Goal: Book appointment/travel/reservation: Book appointment/travel/reservation

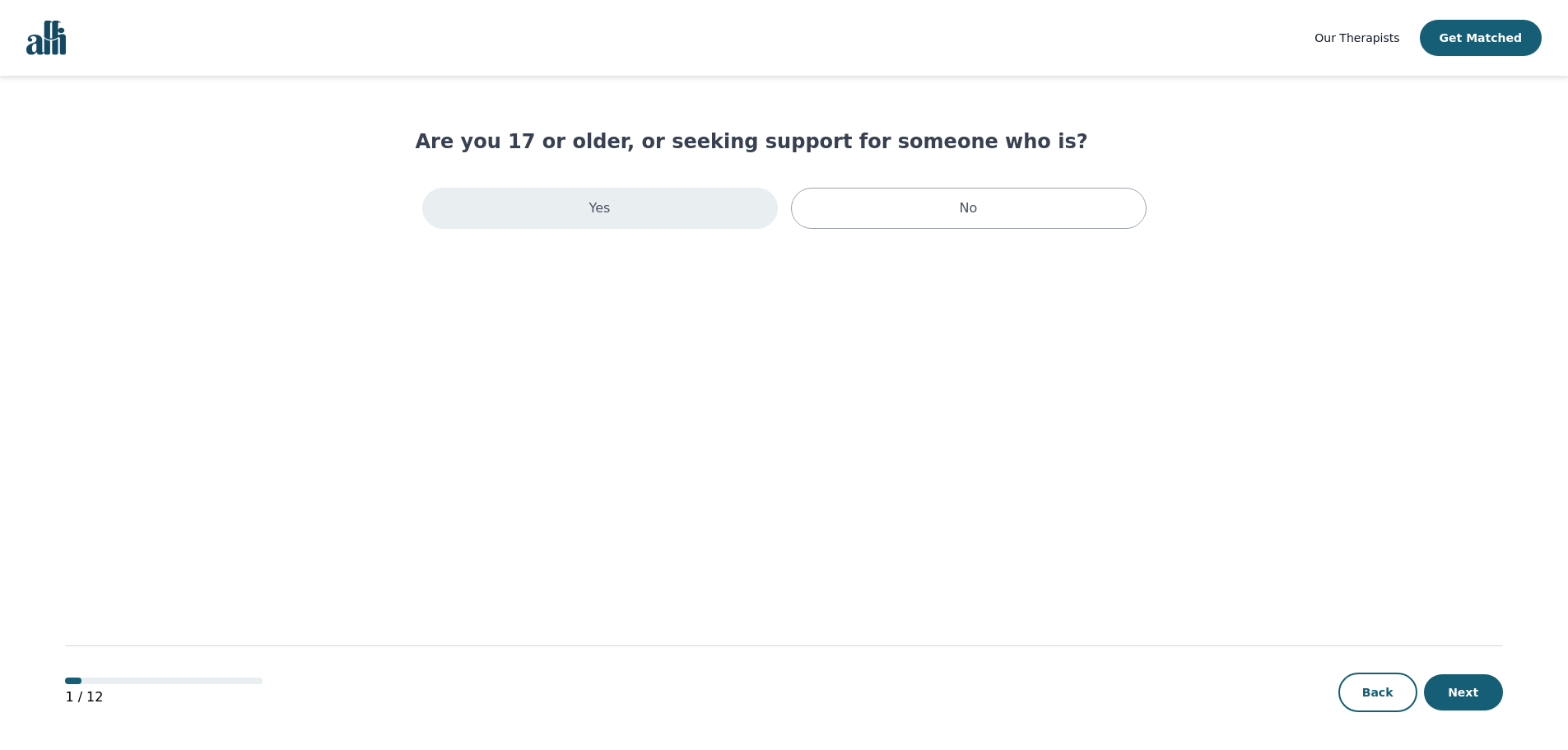
click at [610, 203] on div "Yes" at bounding box center [600, 208] width 356 height 41
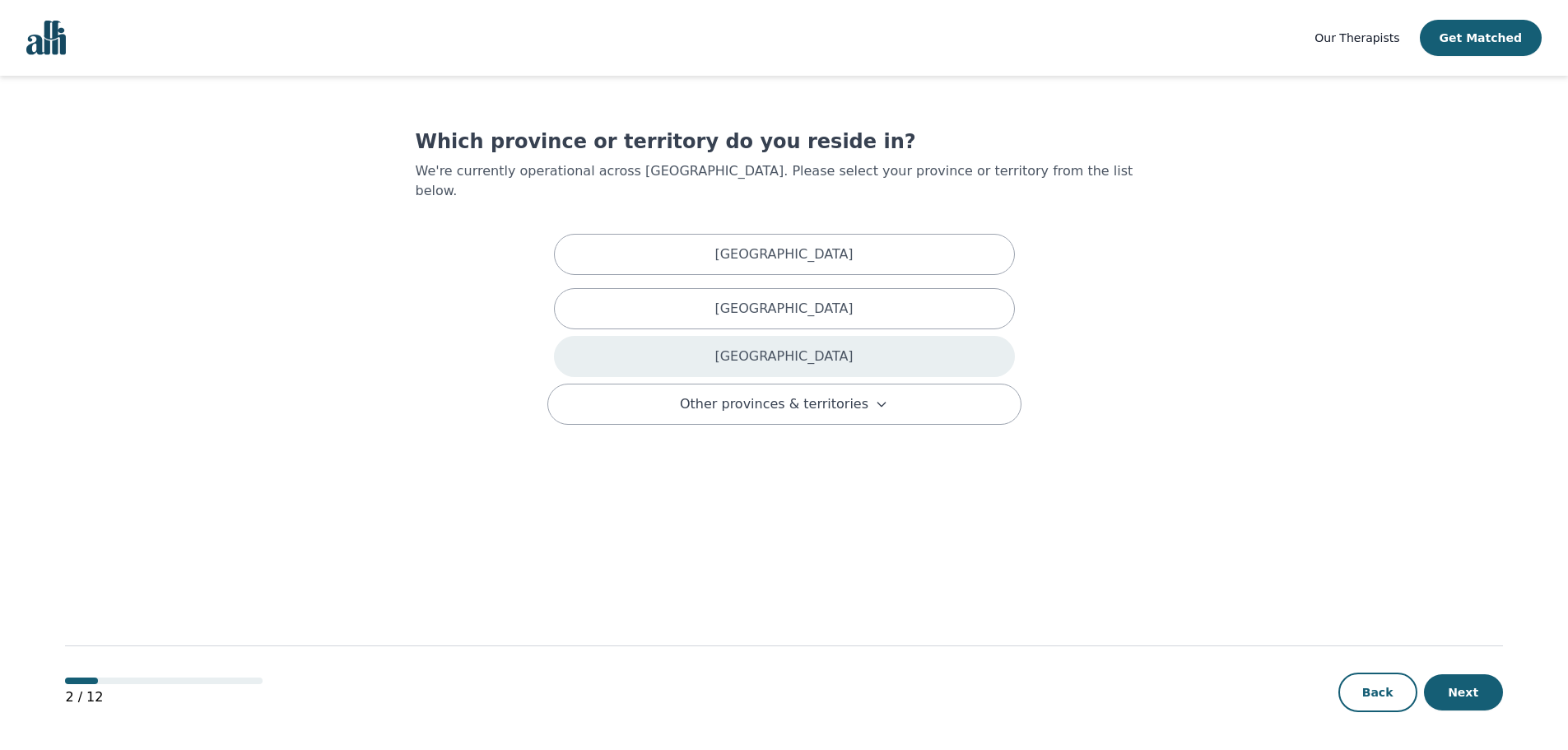
click at [764, 346] on p "[GEOGRAPHIC_DATA]" at bounding box center [784, 356] width 138 height 20
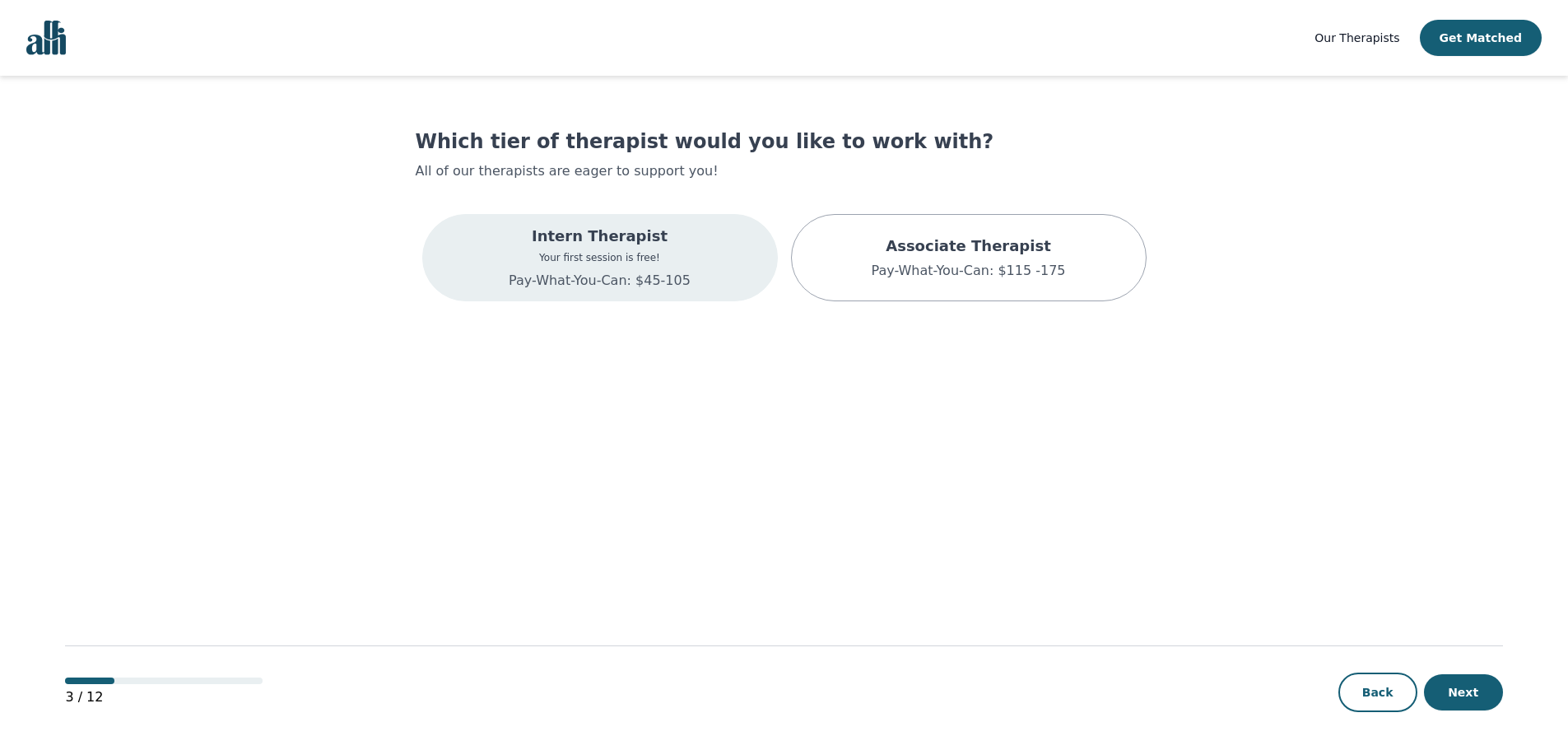
click at [620, 263] on p "Your first session is free!" at bounding box center [600, 257] width 182 height 13
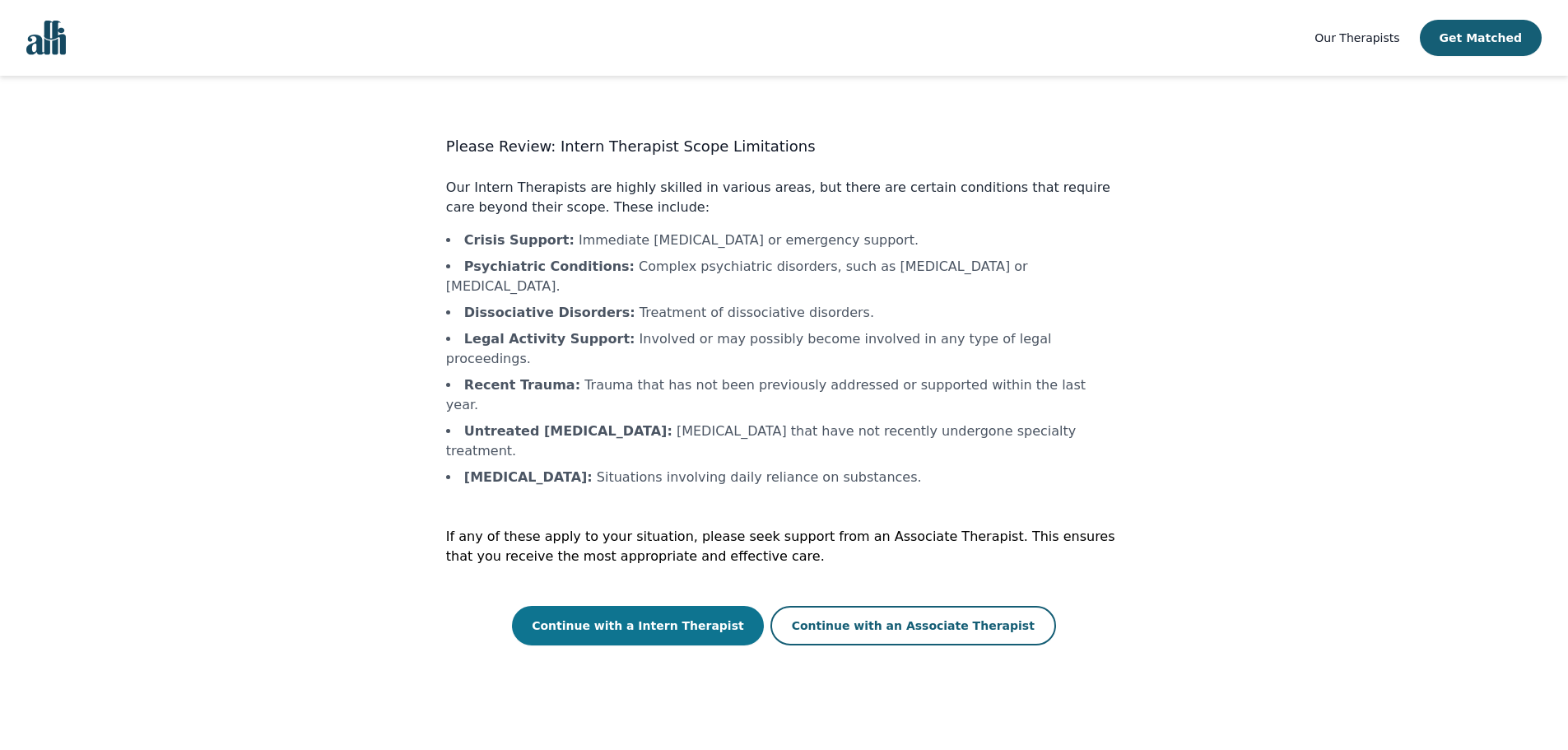
click at [696, 606] on button "Continue with a Intern Therapist" at bounding box center [637, 625] width 252 height 39
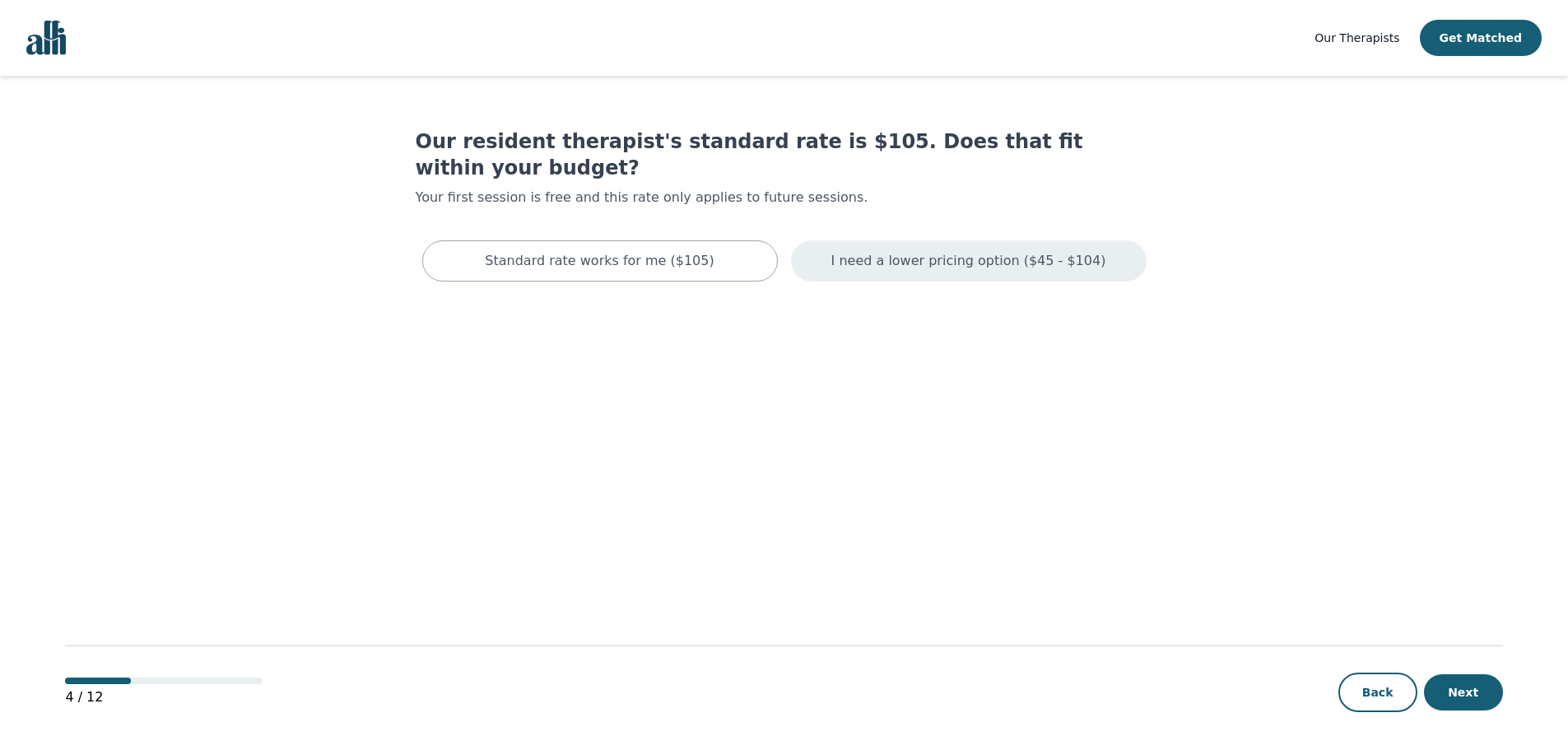
click at [879, 251] on p "I need a lower pricing option ($45 - $104)" at bounding box center [969, 261] width 275 height 20
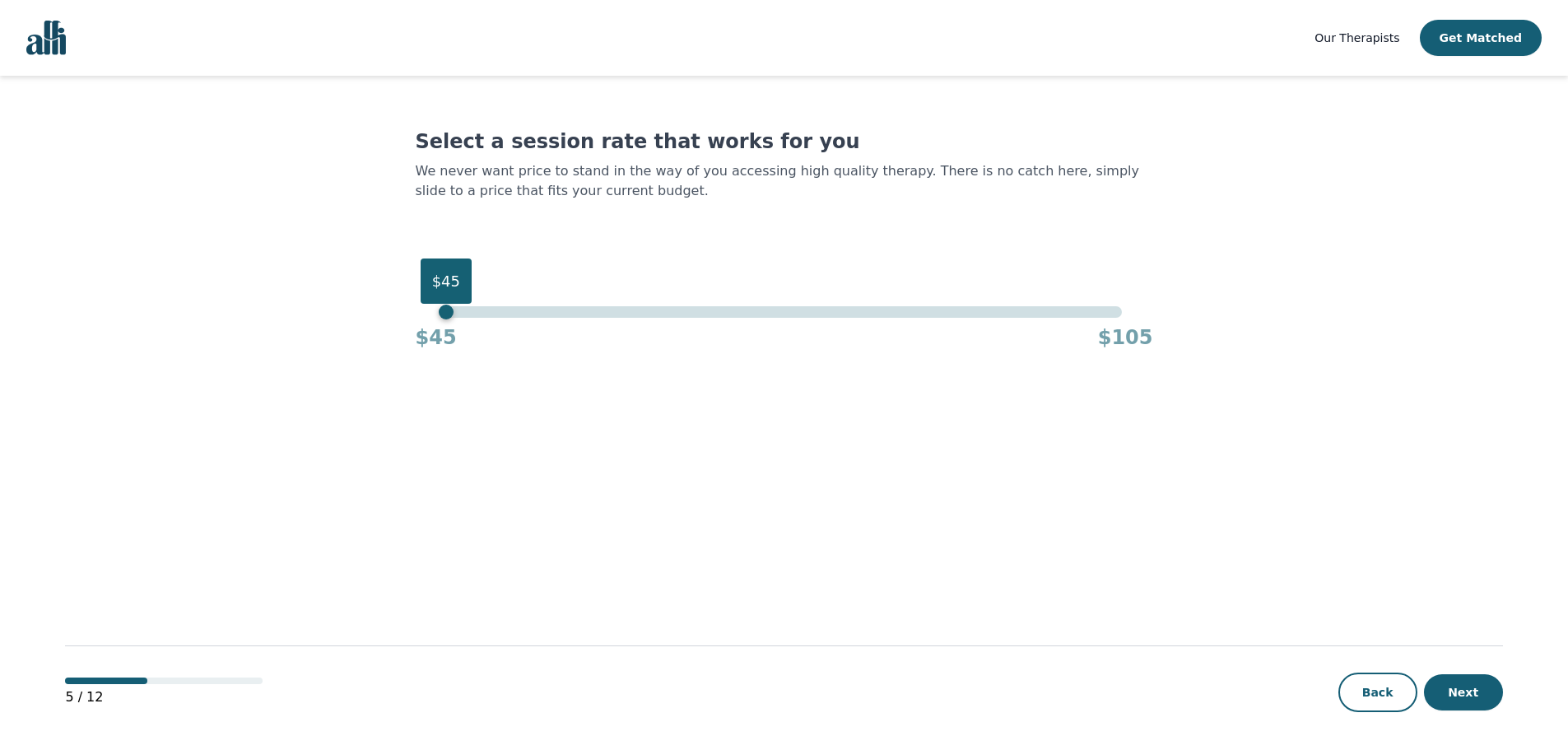
drag, startPoint x: 1120, startPoint y: 310, endPoint x: 312, endPoint y: 316, distance: 808.0
click at [312, 316] on main "Select a session rate that works for you We never want price to stand in the wa…" at bounding box center [784, 413] width 1438 height 675
click at [1459, 690] on button "Next" at bounding box center [1463, 692] width 79 height 36
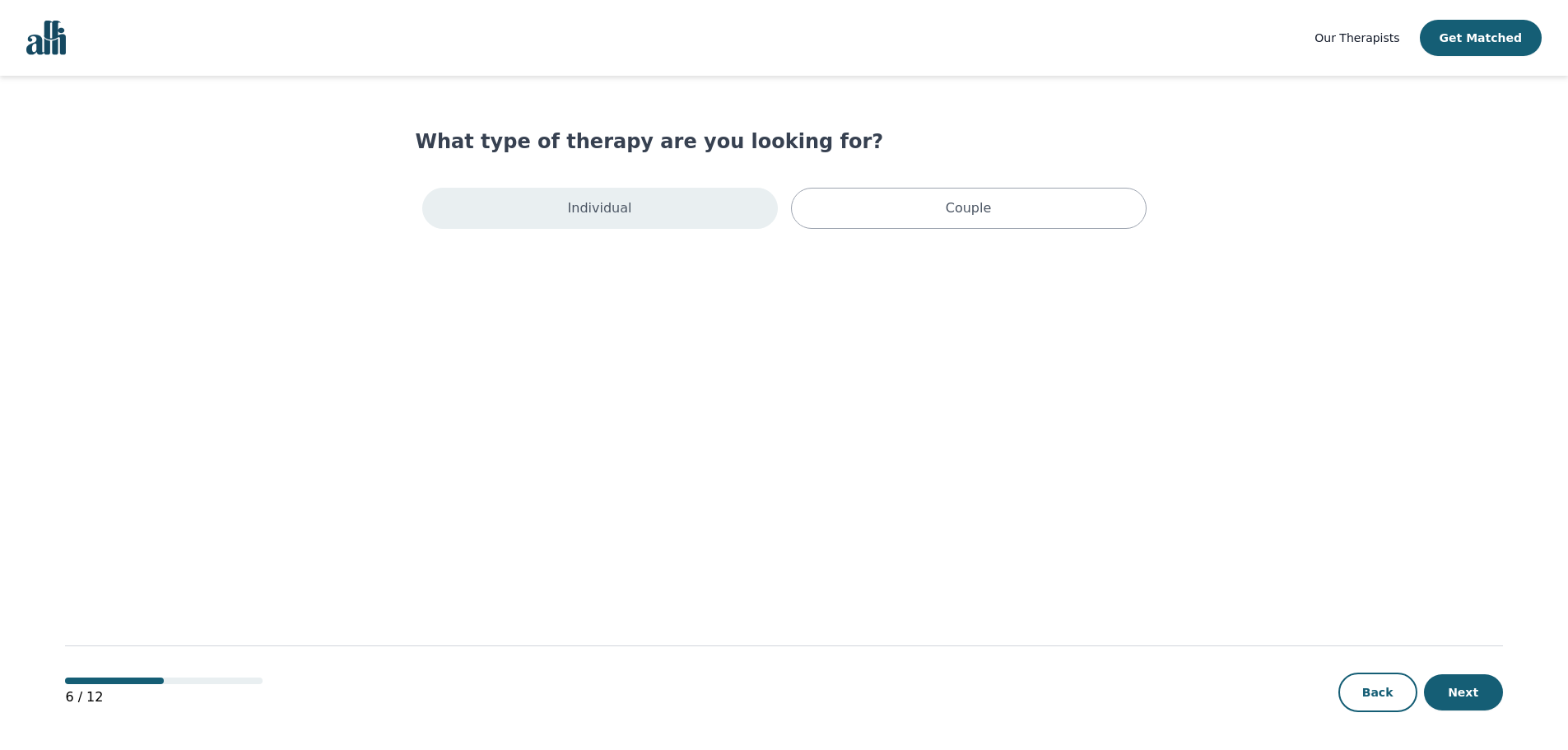
click at [663, 204] on div "Individual" at bounding box center [600, 208] width 356 height 41
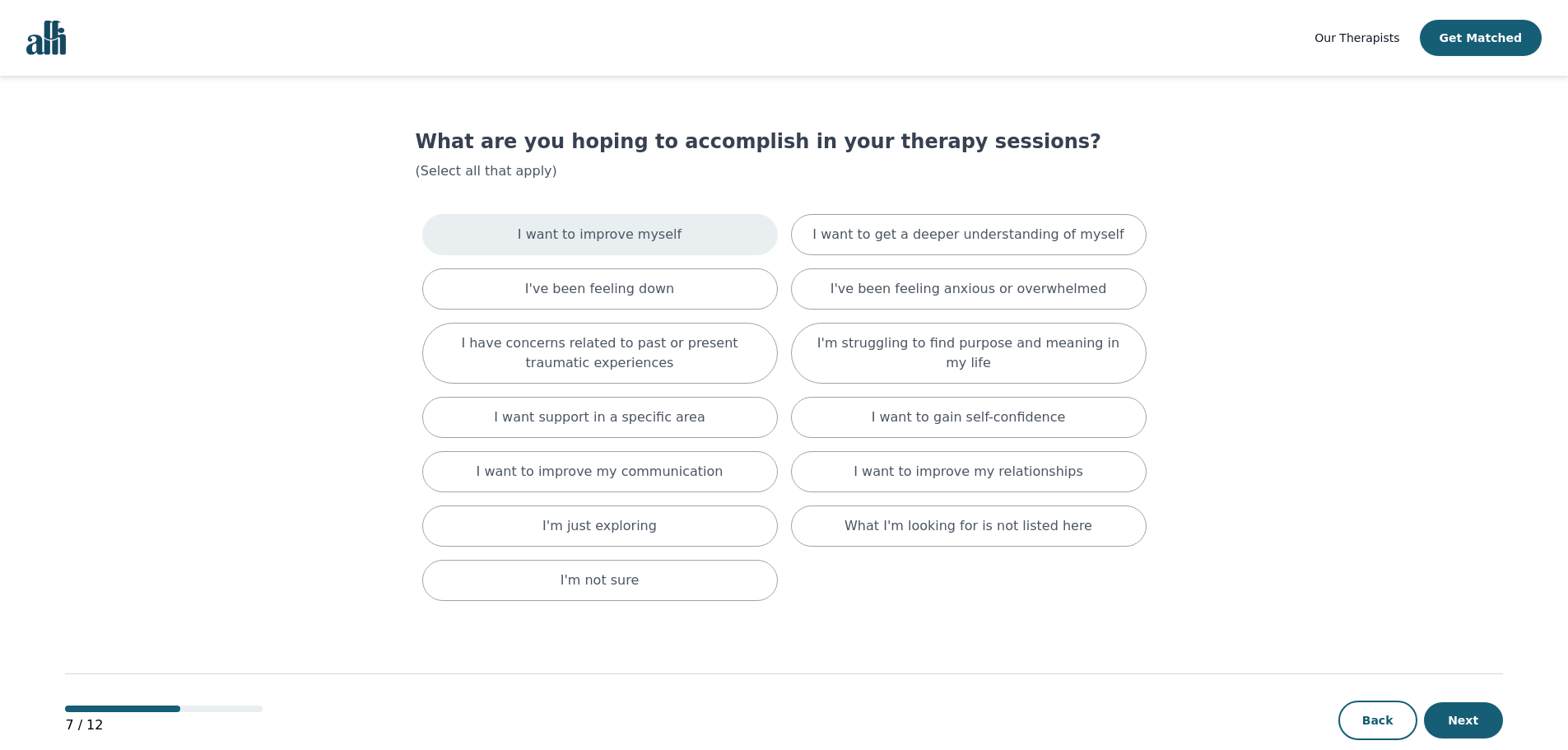
click at [649, 226] on p "I want to improve myself" at bounding box center [599, 234] width 164 height 20
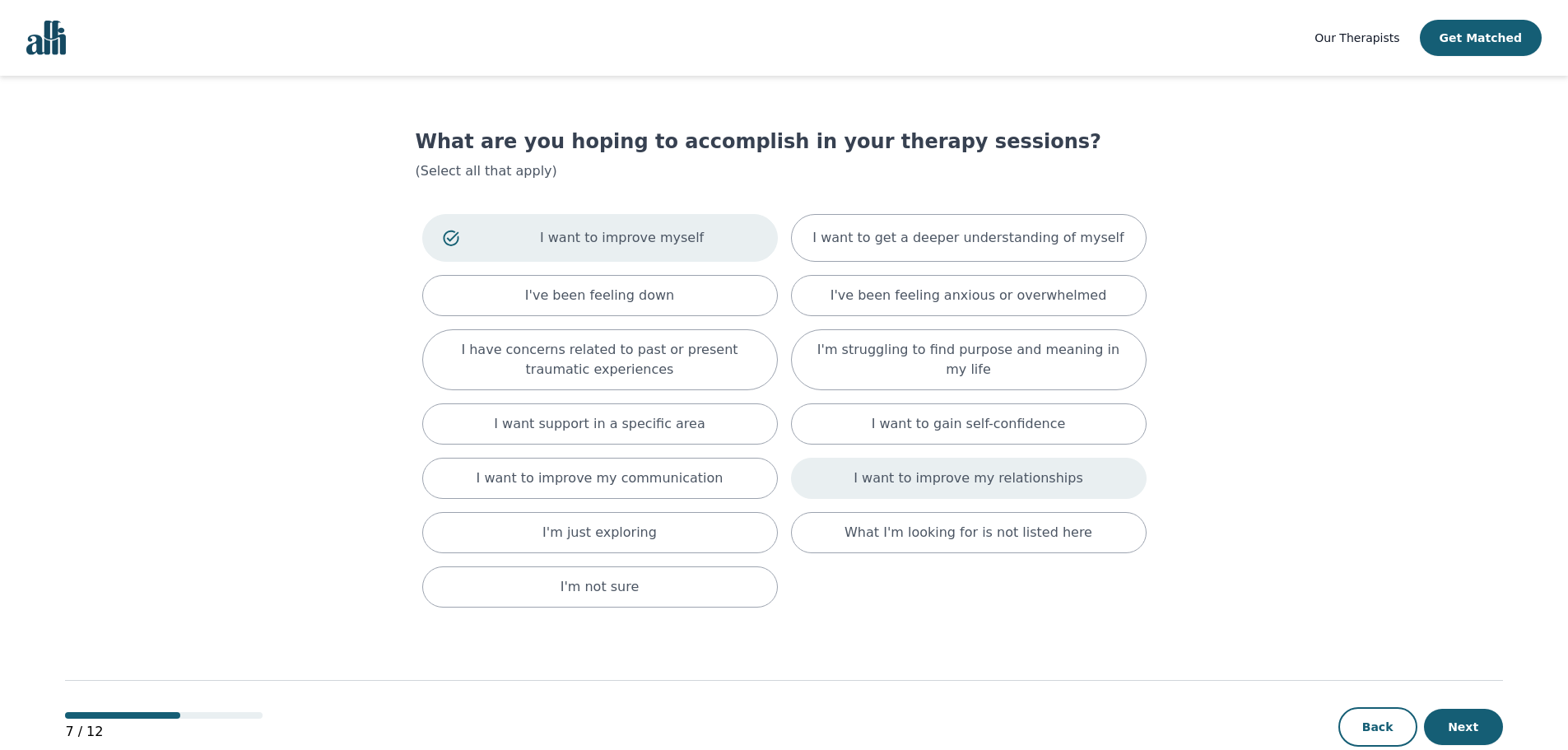
click at [846, 475] on div "I want to improve my relationships" at bounding box center [969, 478] width 356 height 41
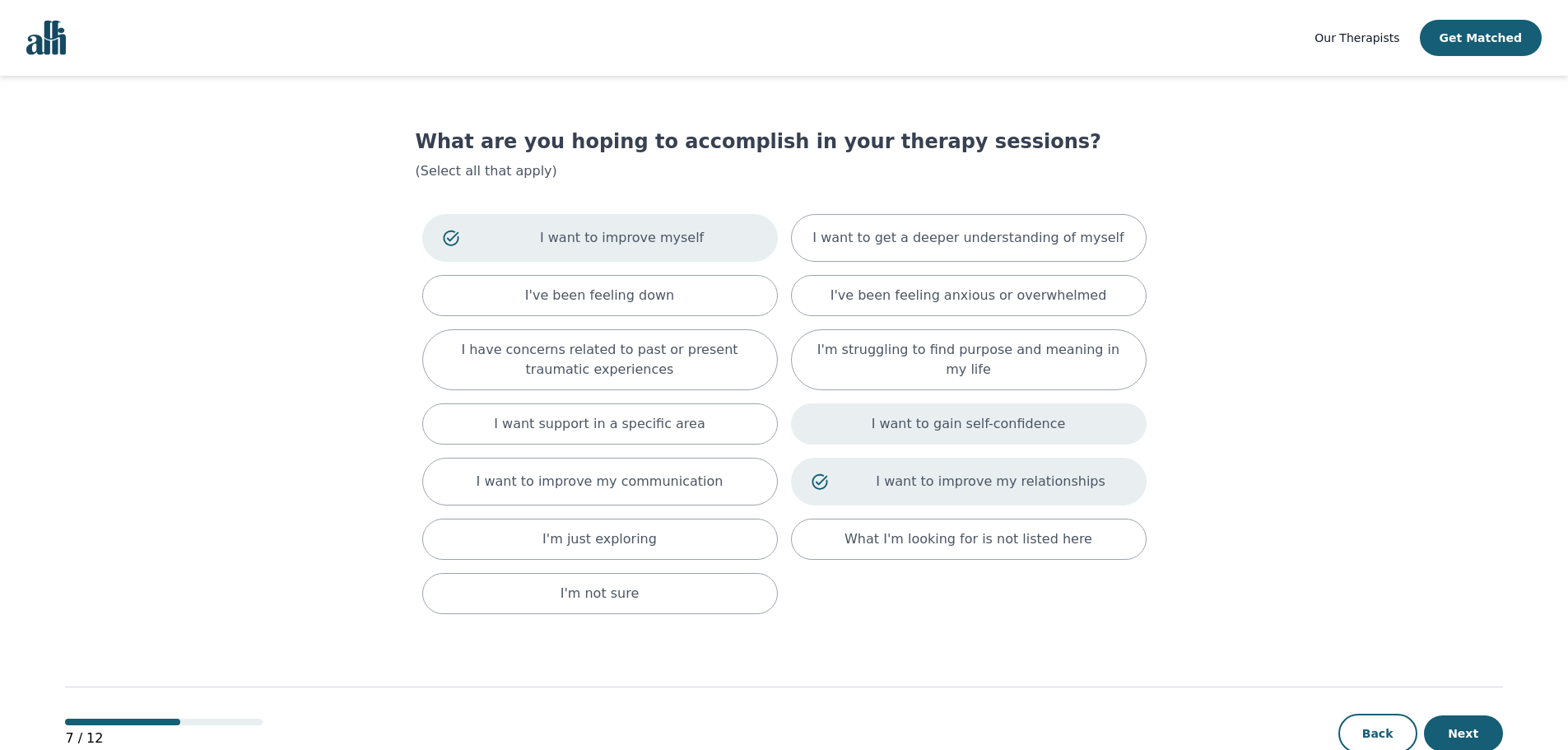
click at [857, 425] on div "I want to gain self-confidence" at bounding box center [969, 424] width 356 height 41
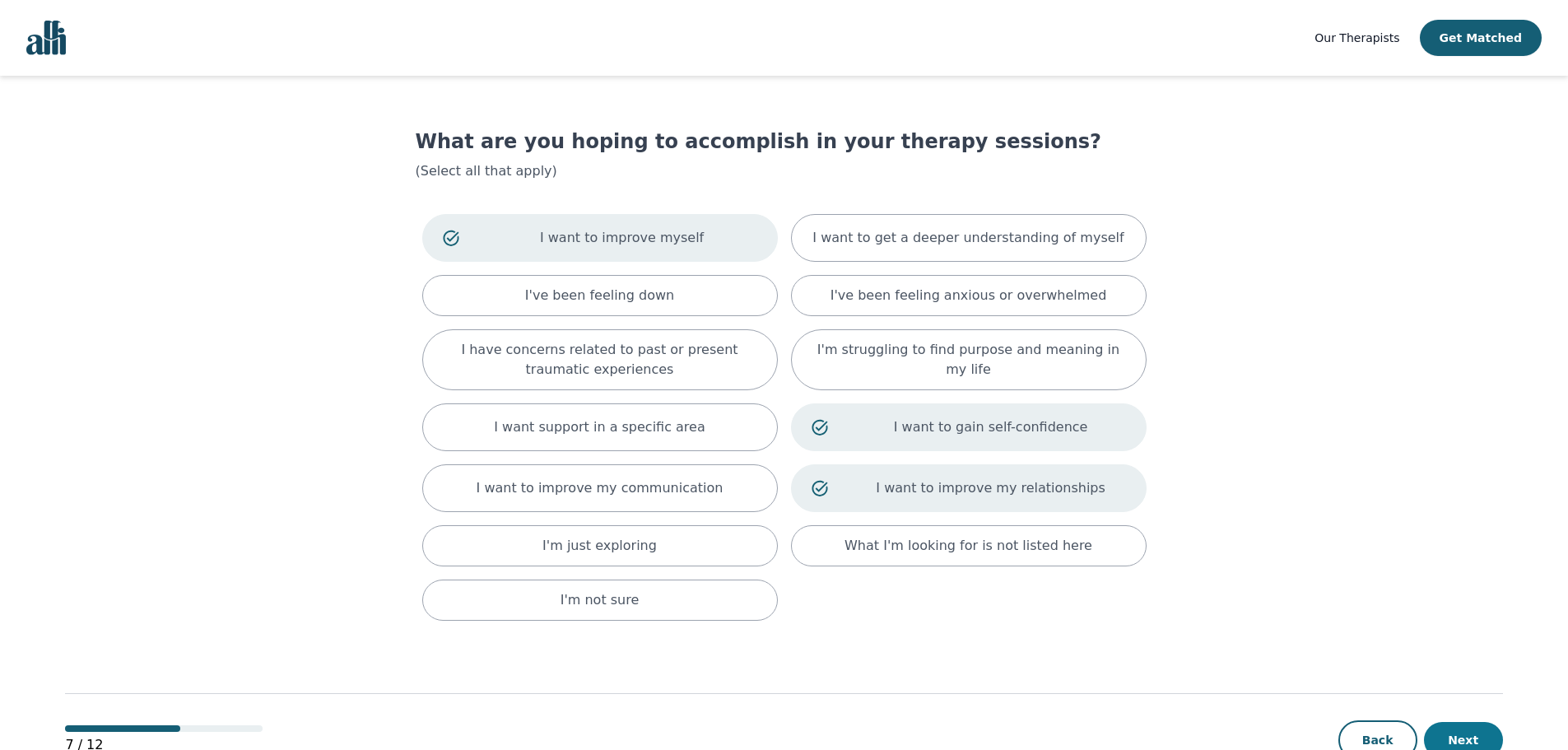
click at [1456, 736] on button "Next" at bounding box center [1463, 739] width 79 height 36
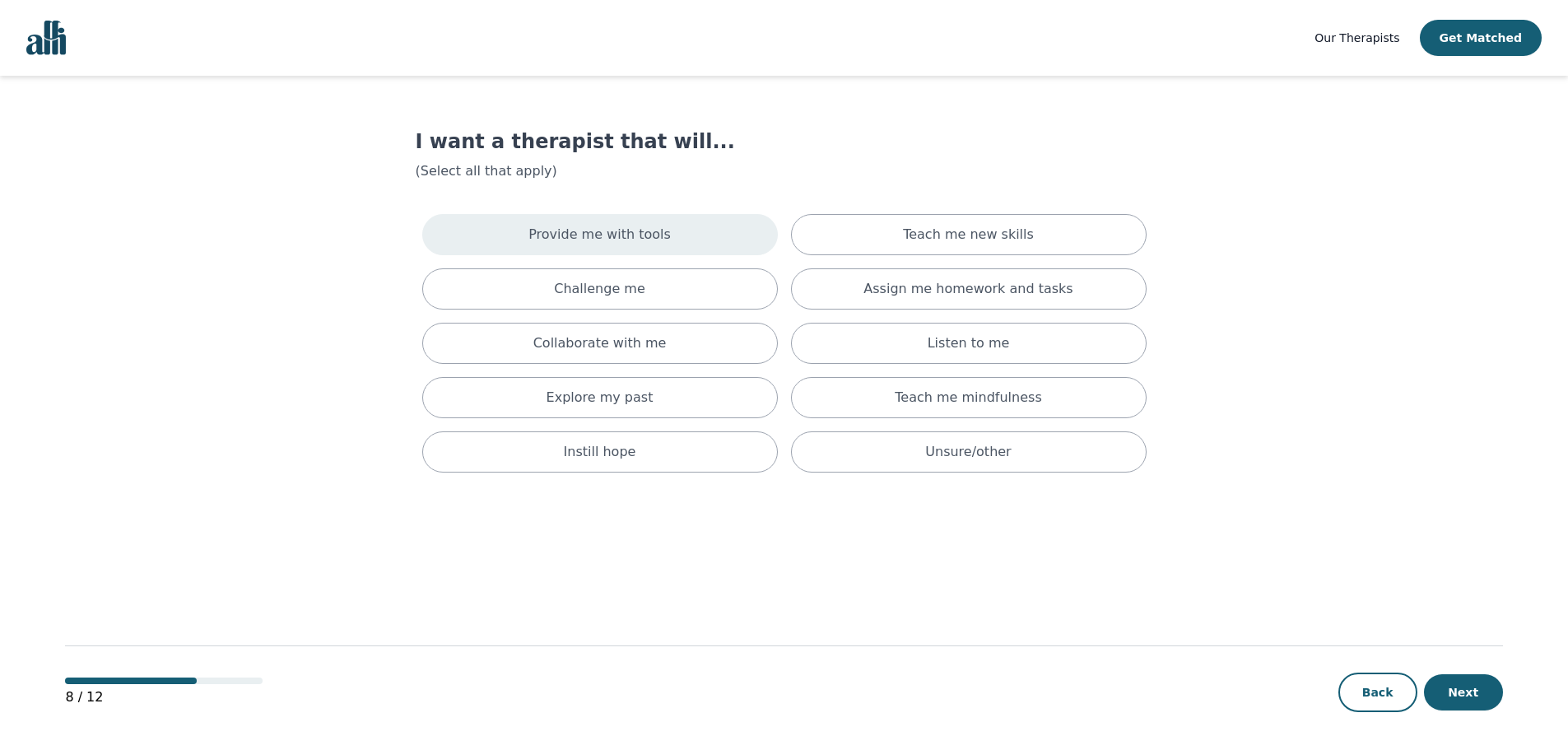
click at [653, 233] on p "Provide me with tools" at bounding box center [599, 234] width 142 height 20
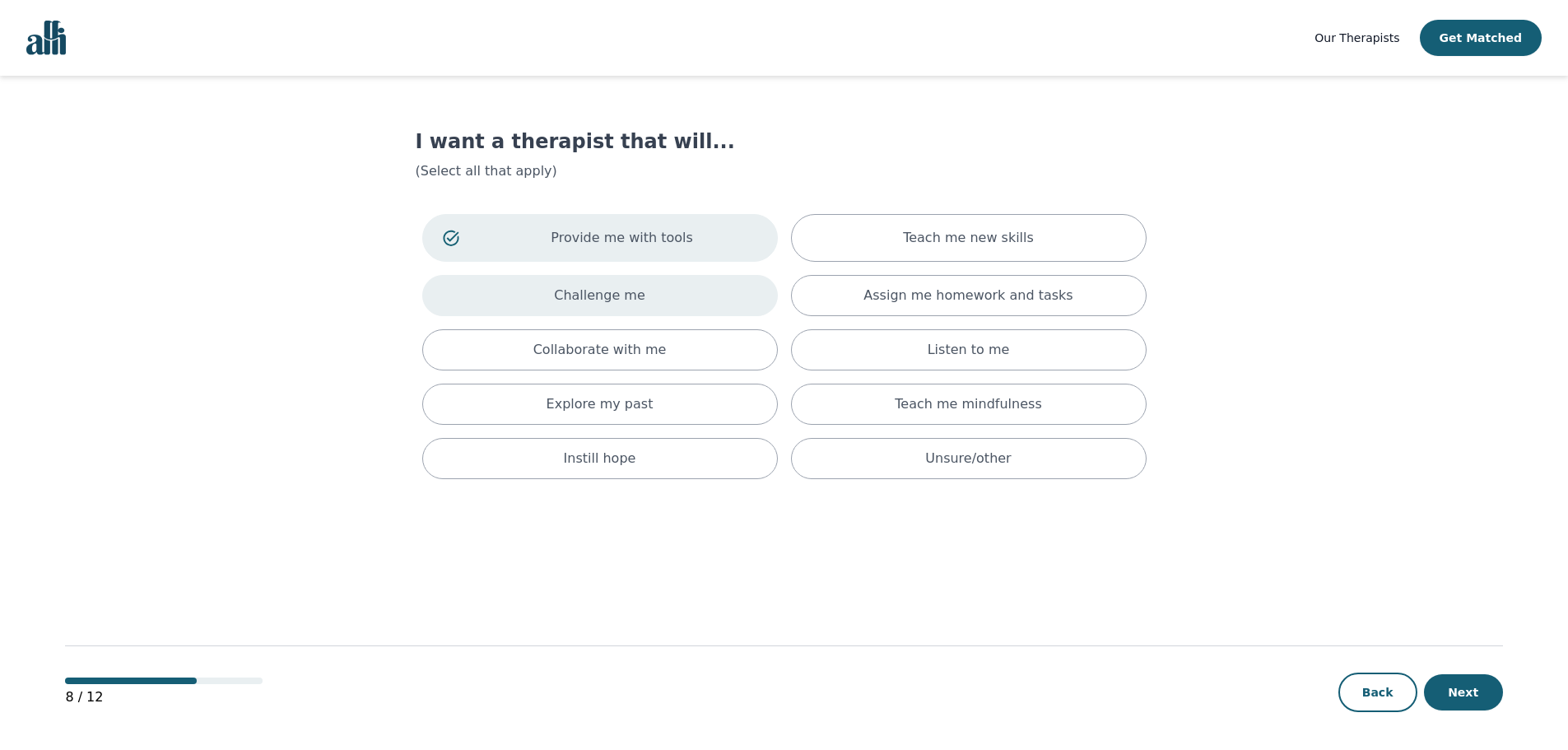
click at [633, 285] on p "Challenge me" at bounding box center [599, 295] width 91 height 20
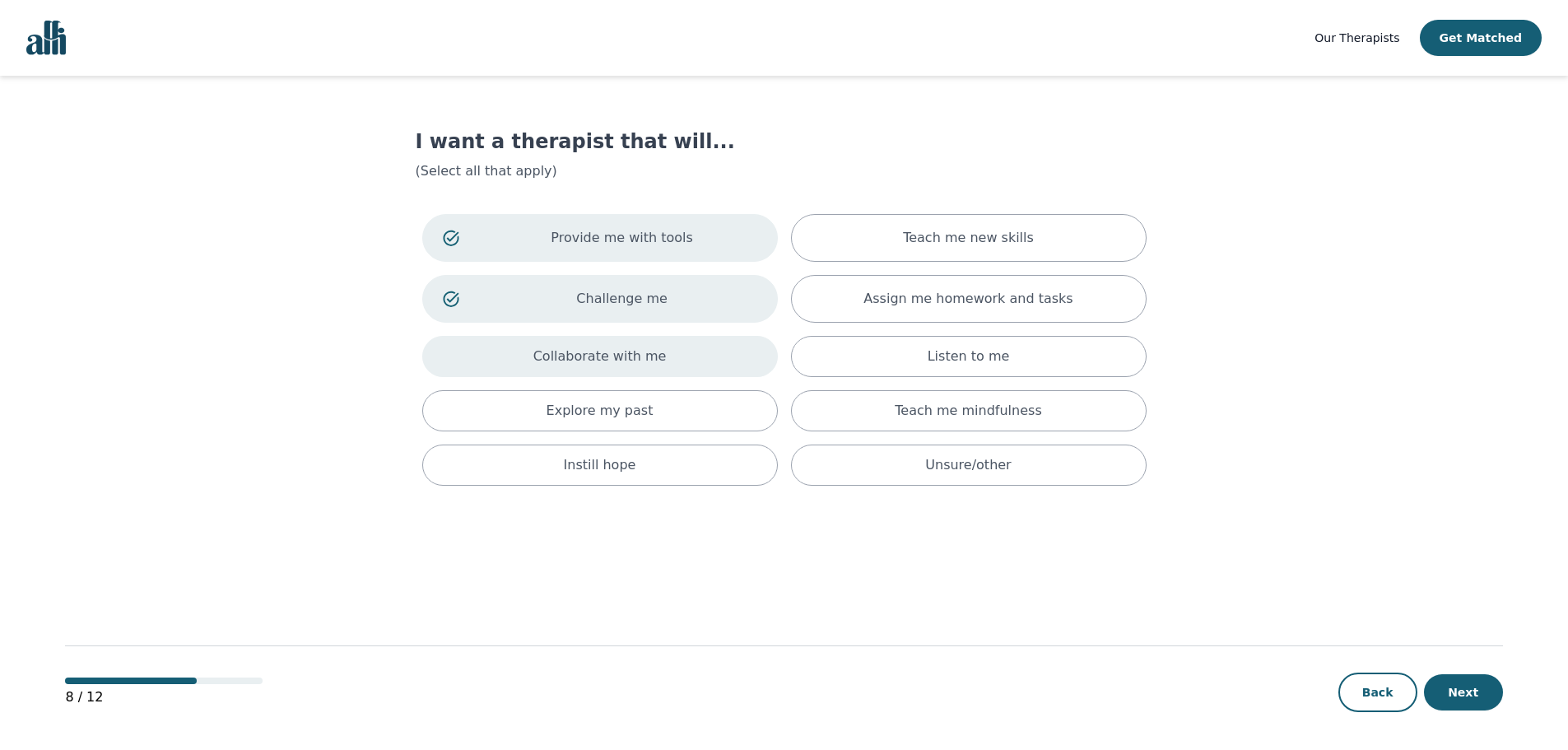
click at [631, 353] on p "Collaborate with me" at bounding box center [600, 356] width 133 height 20
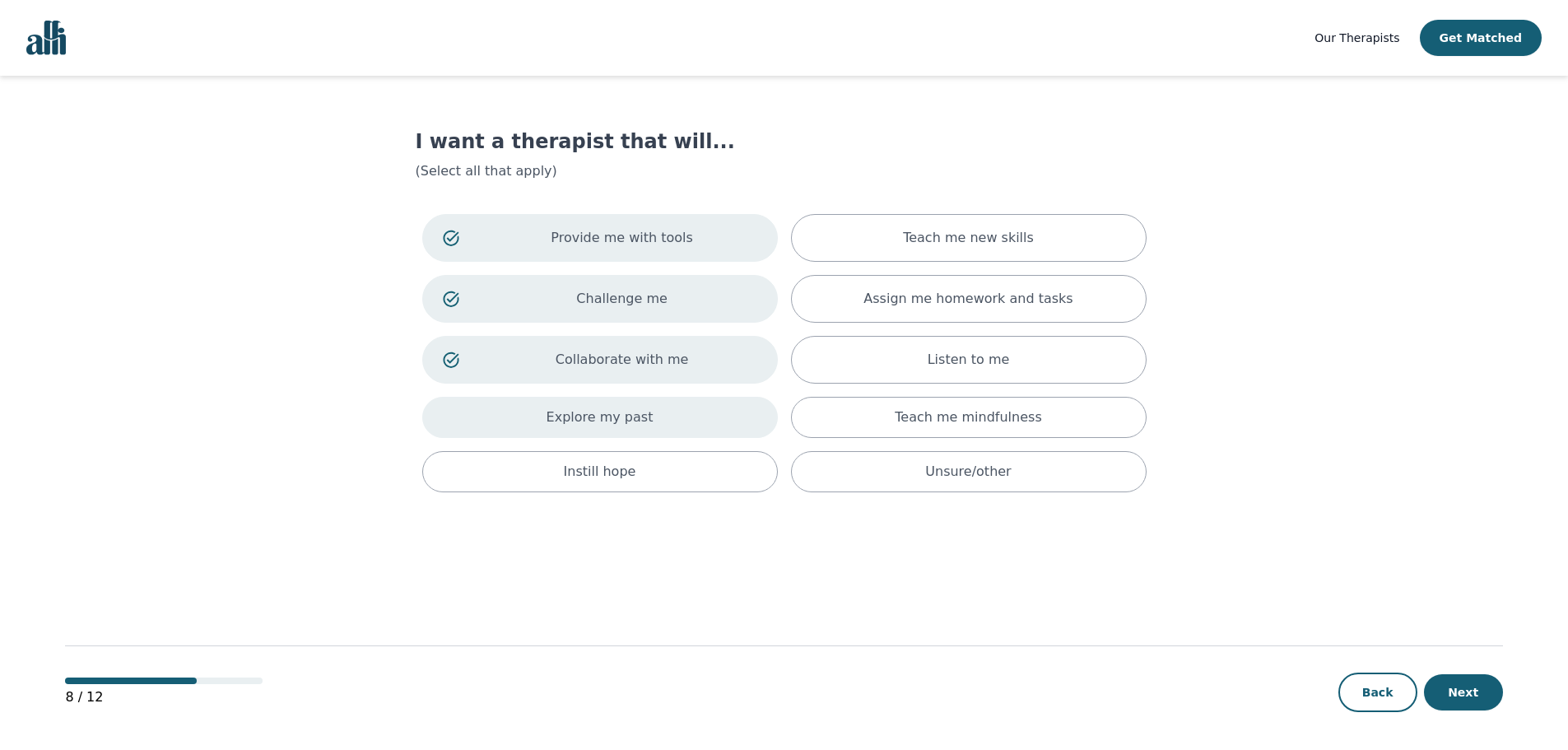
click at [631, 408] on p "Explore my past" at bounding box center [599, 418] width 107 height 20
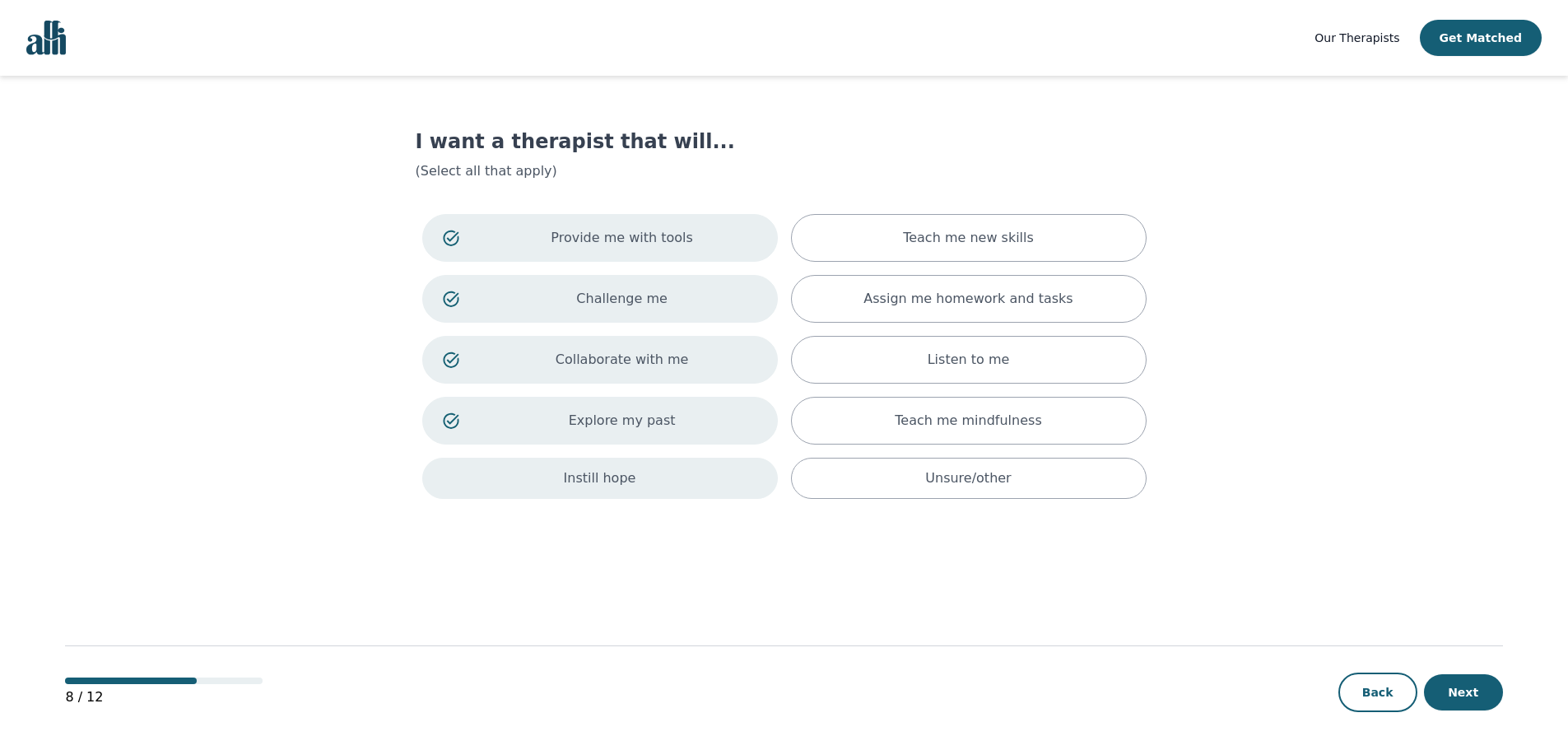
click at [625, 472] on p "Instill hope" at bounding box center [600, 478] width 73 height 20
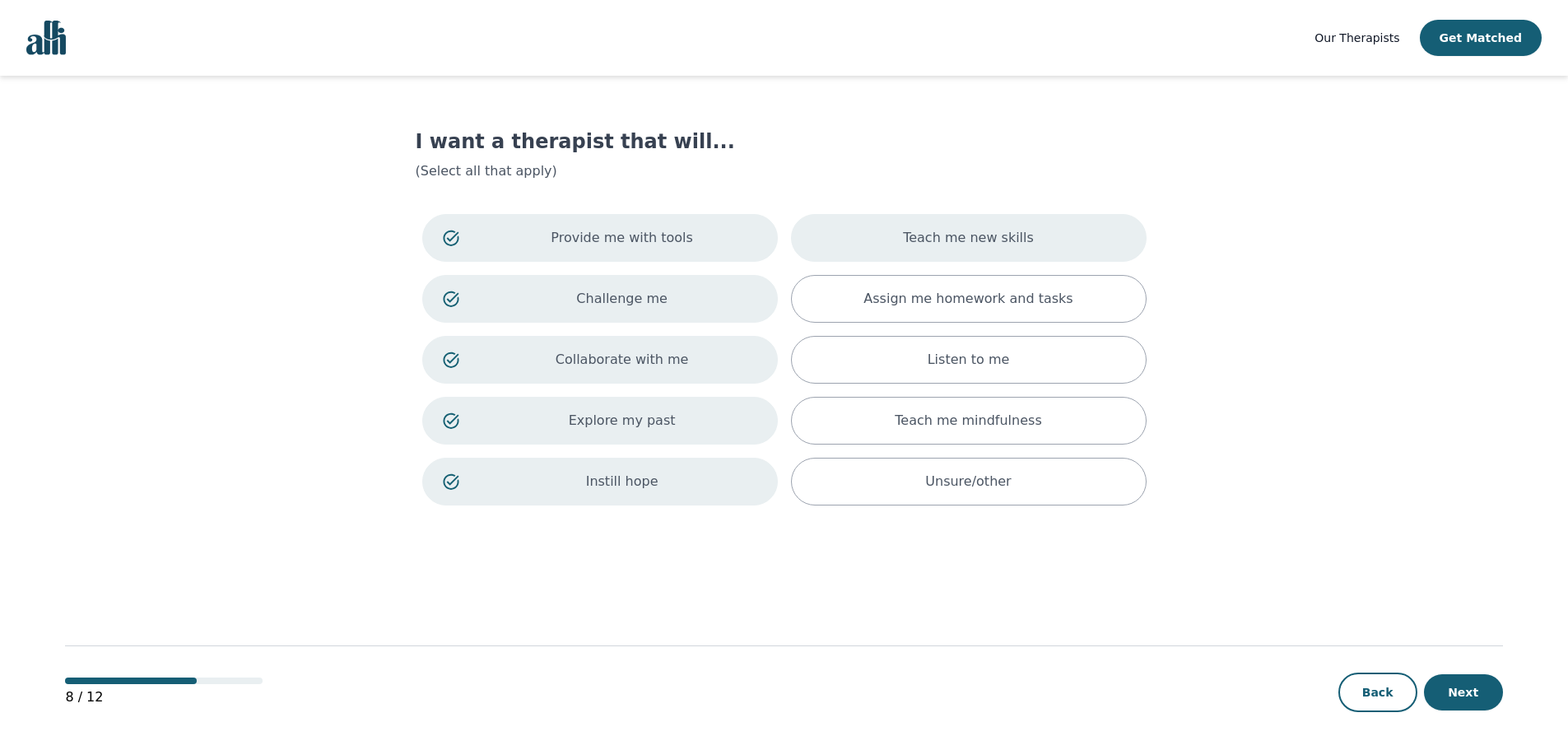
click at [885, 236] on div "Teach me new skills" at bounding box center [969, 237] width 356 height 48
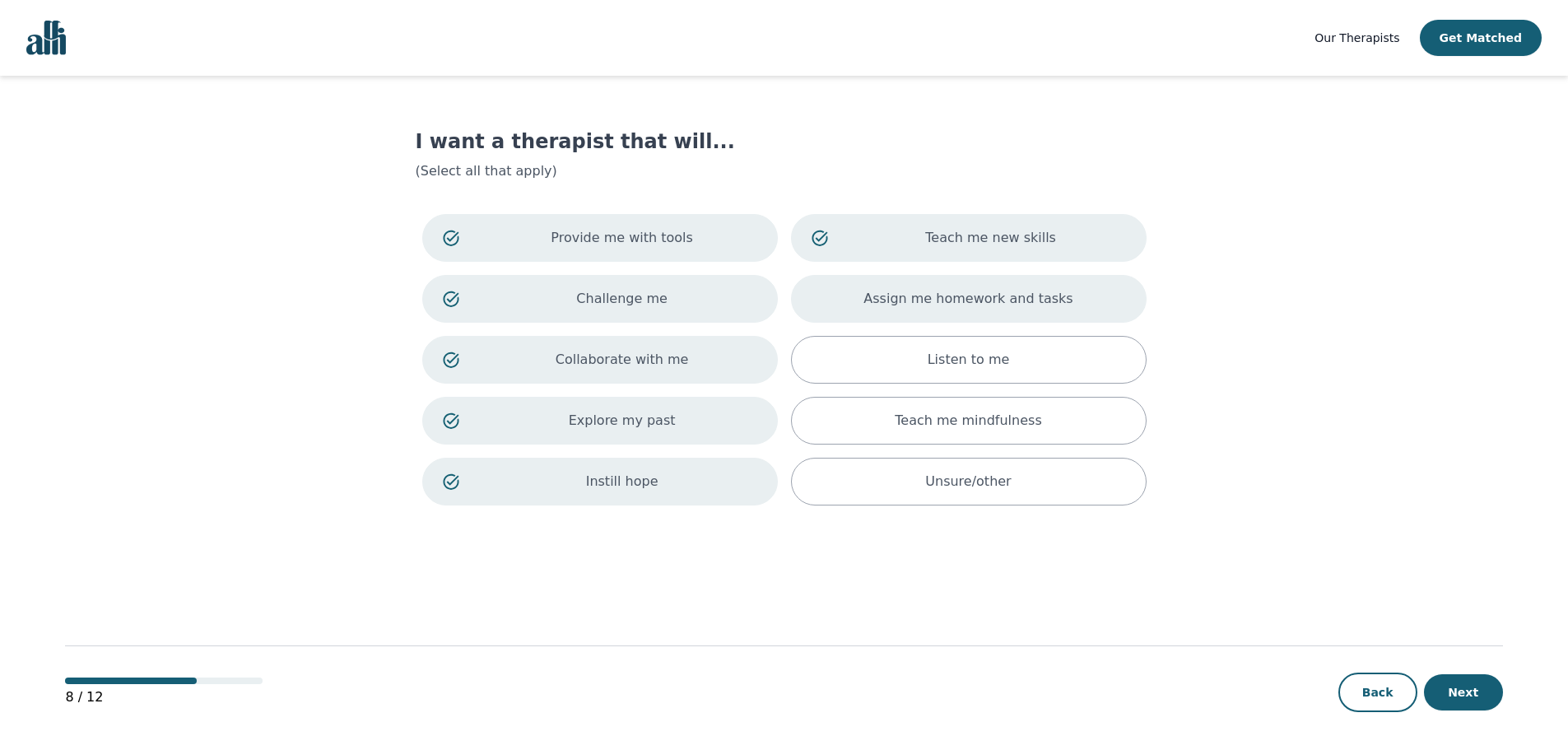
click at [881, 295] on div "Assign me homework and tasks" at bounding box center [969, 298] width 356 height 48
click at [873, 355] on div "Listen to me" at bounding box center [969, 360] width 356 height 48
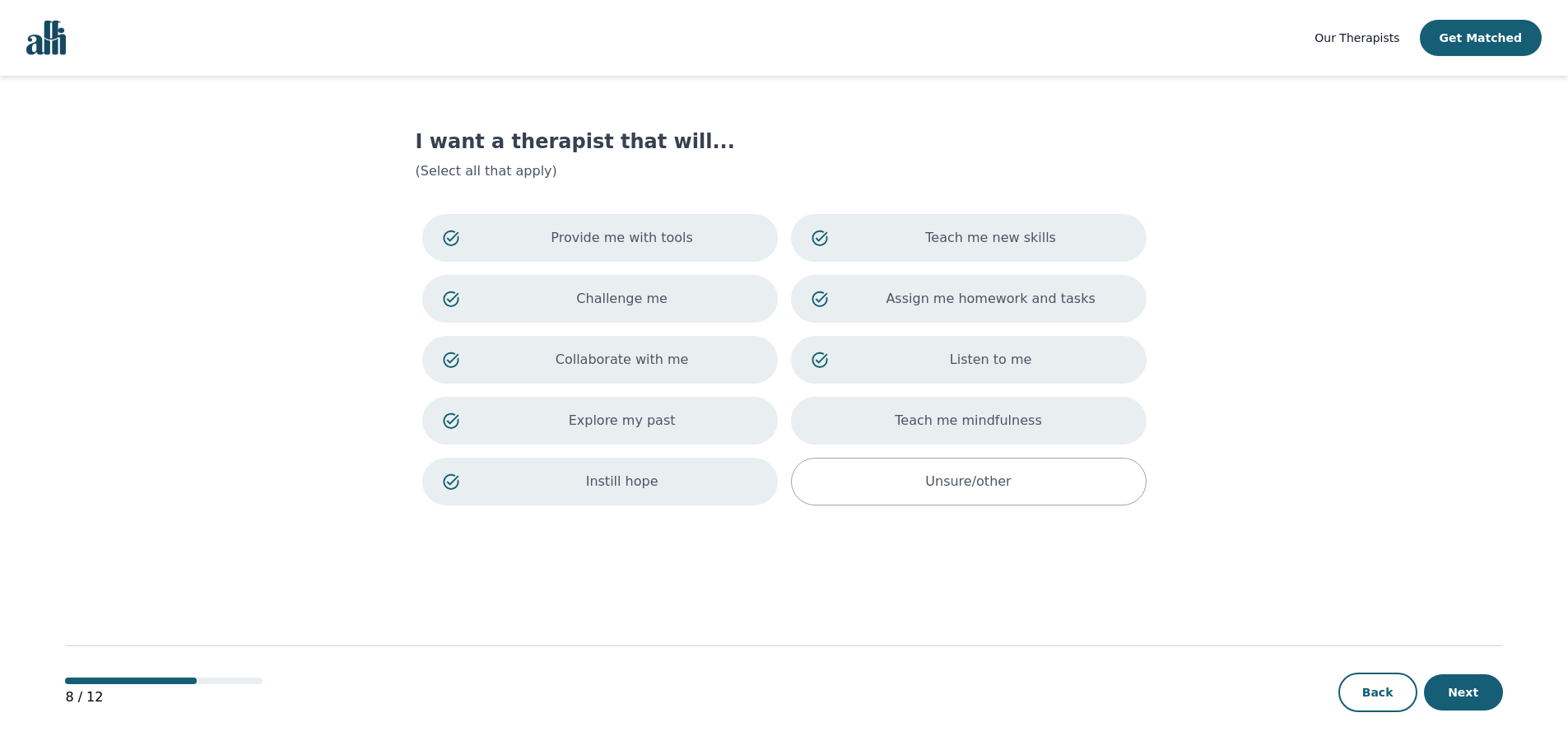
click at [851, 424] on div "Teach me mindfulness" at bounding box center [969, 421] width 356 height 48
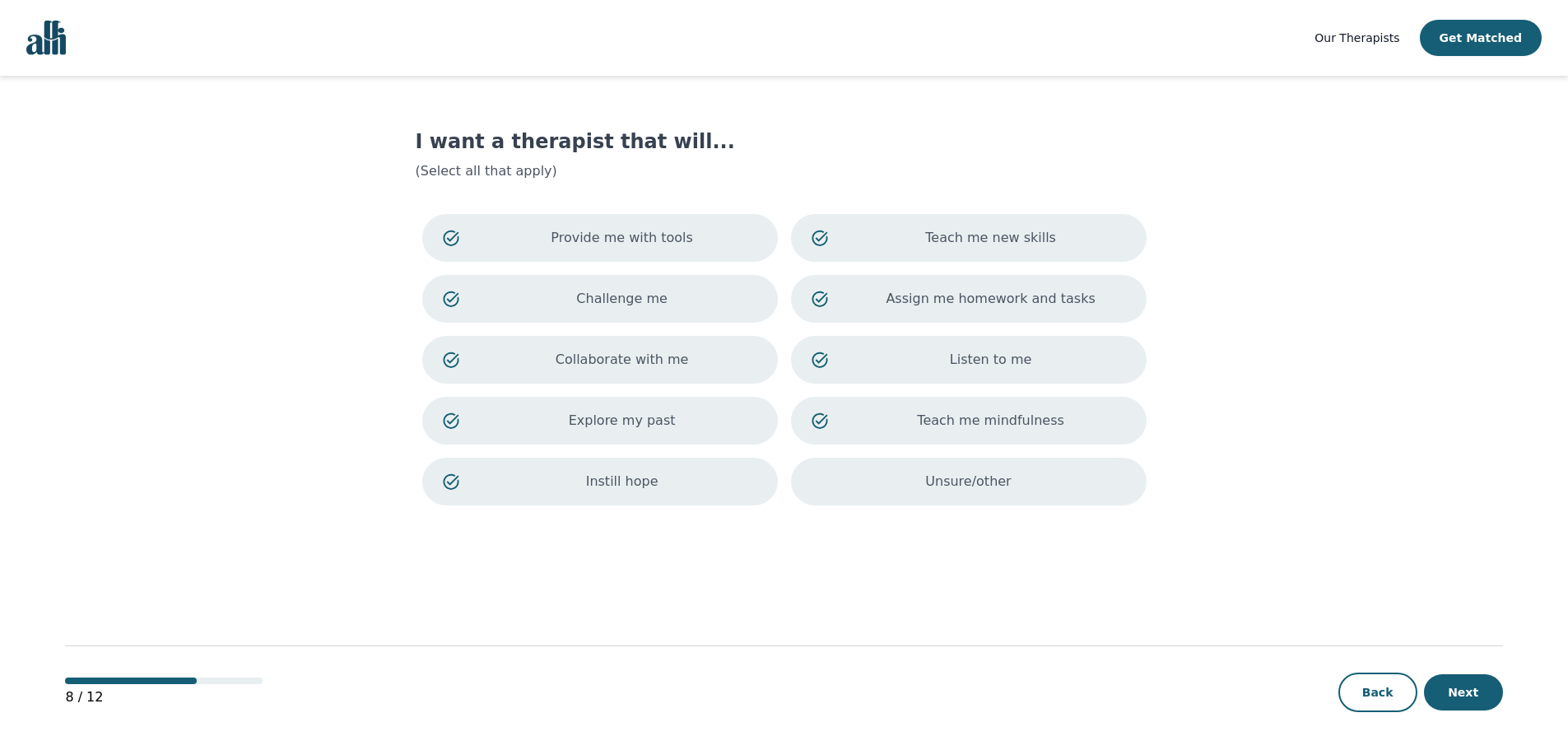
drag, startPoint x: 835, startPoint y: 479, endPoint x: 843, endPoint y: 474, distance: 9.4
click at [836, 476] on div "Unsure/other" at bounding box center [969, 481] width 356 height 48
click at [1024, 478] on p "Unsure/other" at bounding box center [990, 481] width 270 height 20
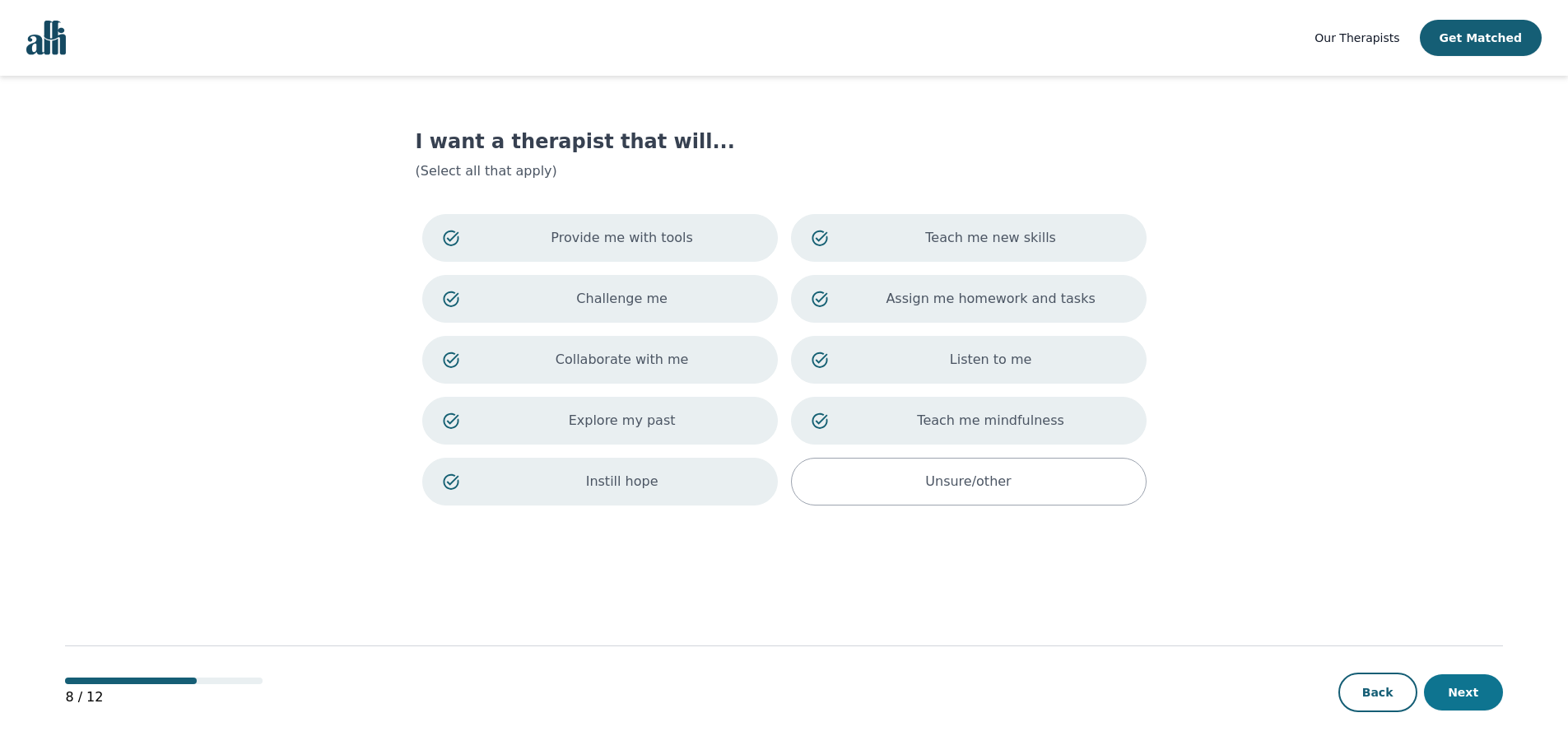
click at [1487, 692] on button "Next" at bounding box center [1463, 692] width 79 height 36
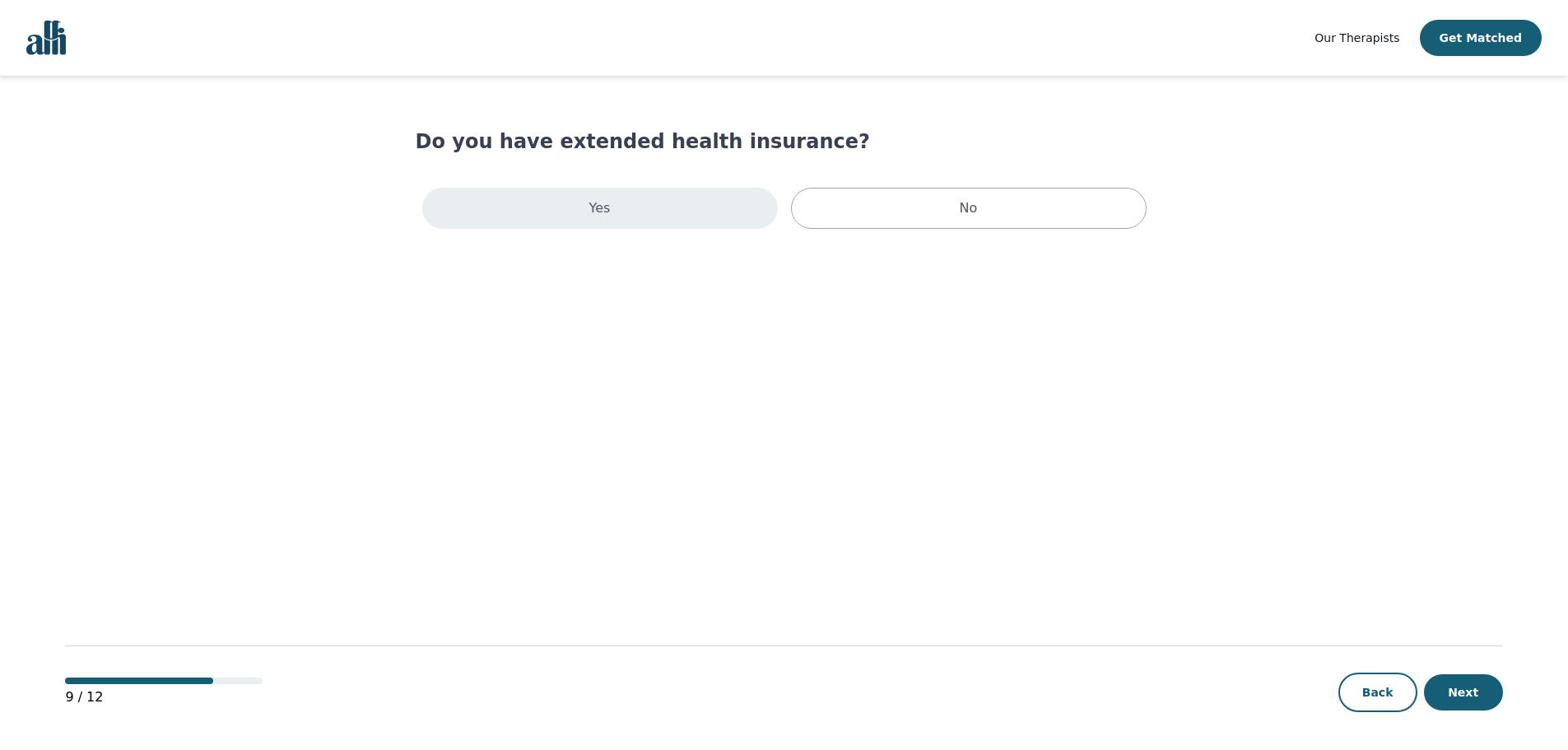
click at [710, 213] on div "Yes" at bounding box center [600, 208] width 356 height 41
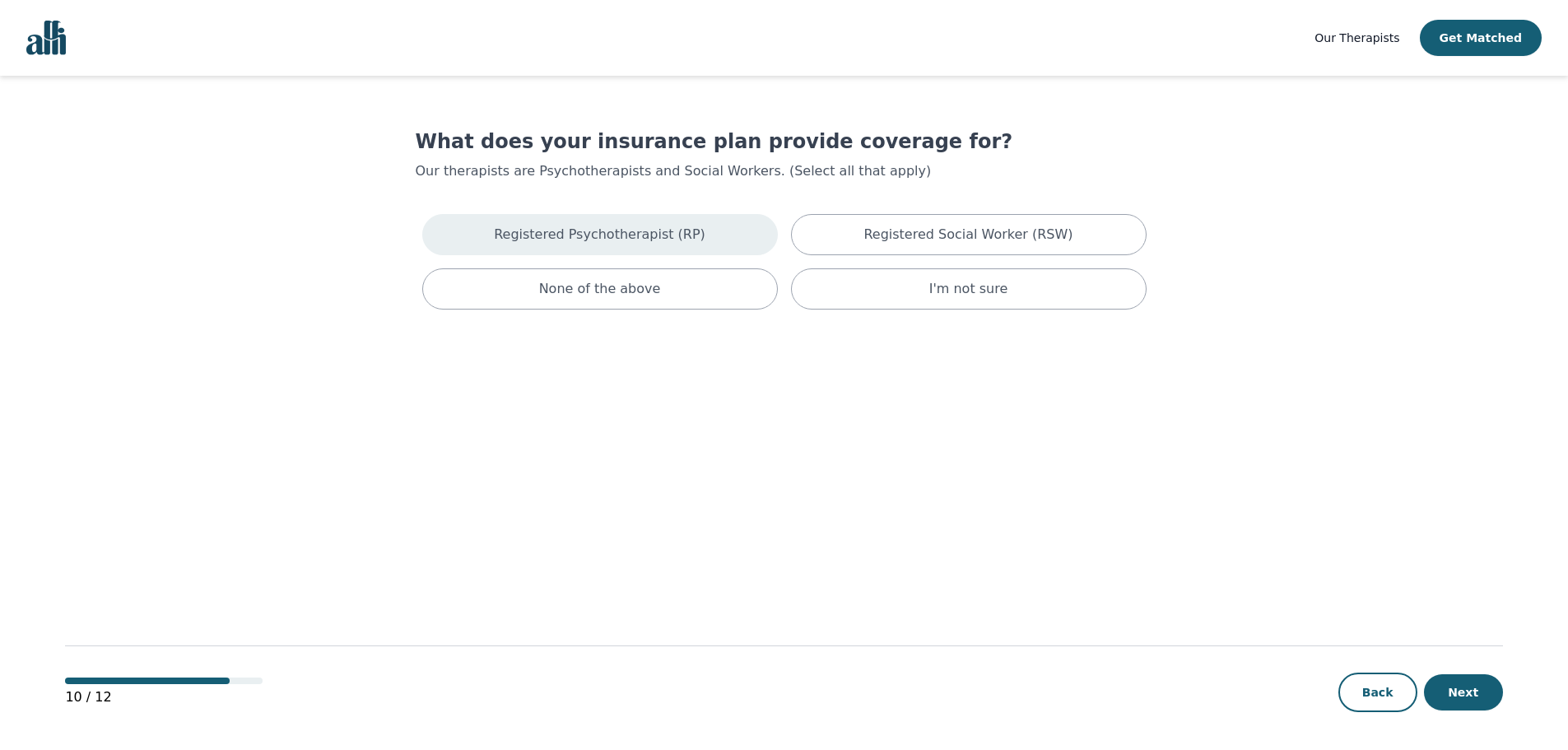
click at [596, 243] on p "Registered Psychotherapist (RP)" at bounding box center [600, 234] width 212 height 20
click at [1465, 687] on button "Next" at bounding box center [1463, 692] width 79 height 36
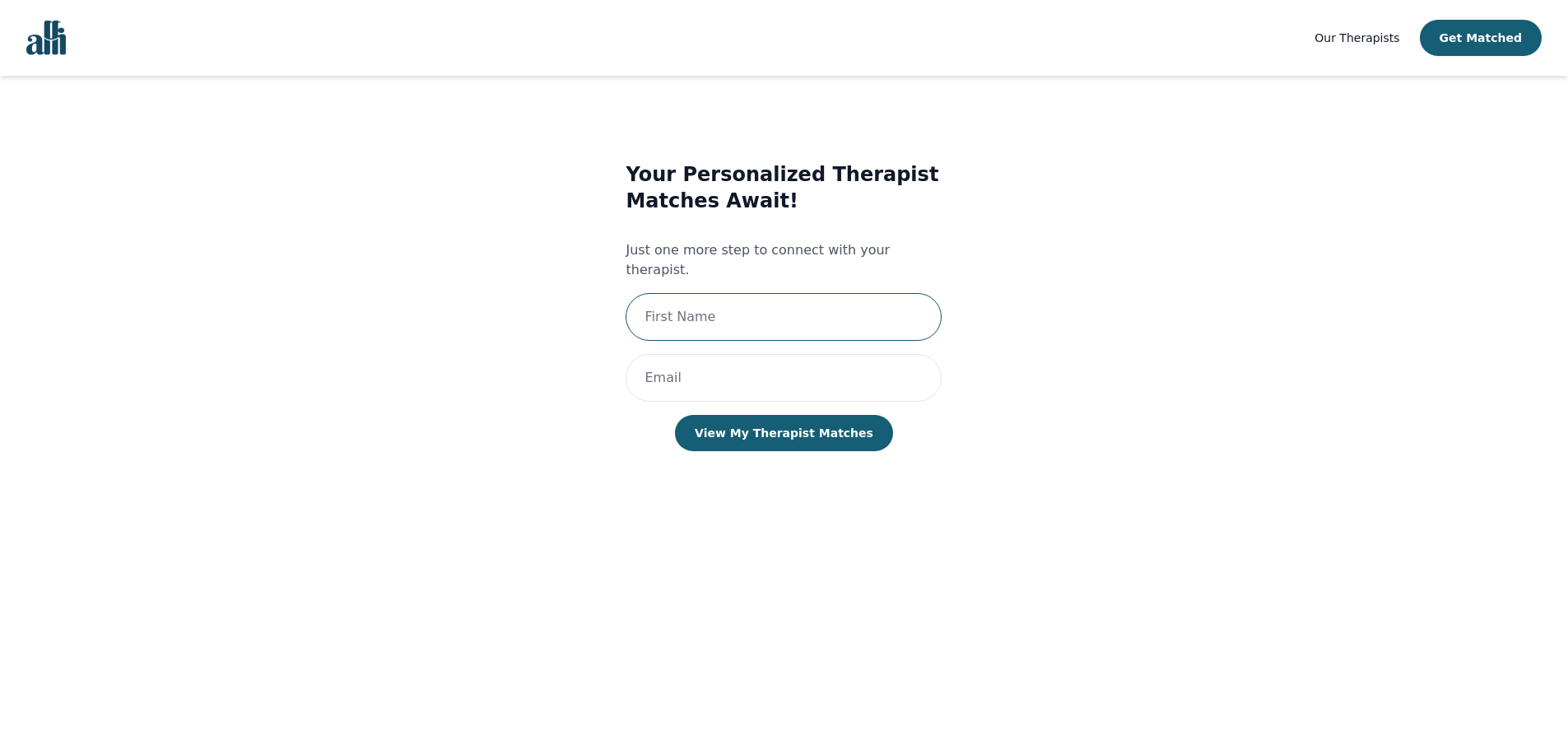
click at [746, 300] on input "text" at bounding box center [784, 317] width 316 height 48
type input "maryam"
click at [726, 361] on input "email" at bounding box center [784, 377] width 316 height 48
type input "[EMAIL_ADDRESS][DOMAIN_NAME]"
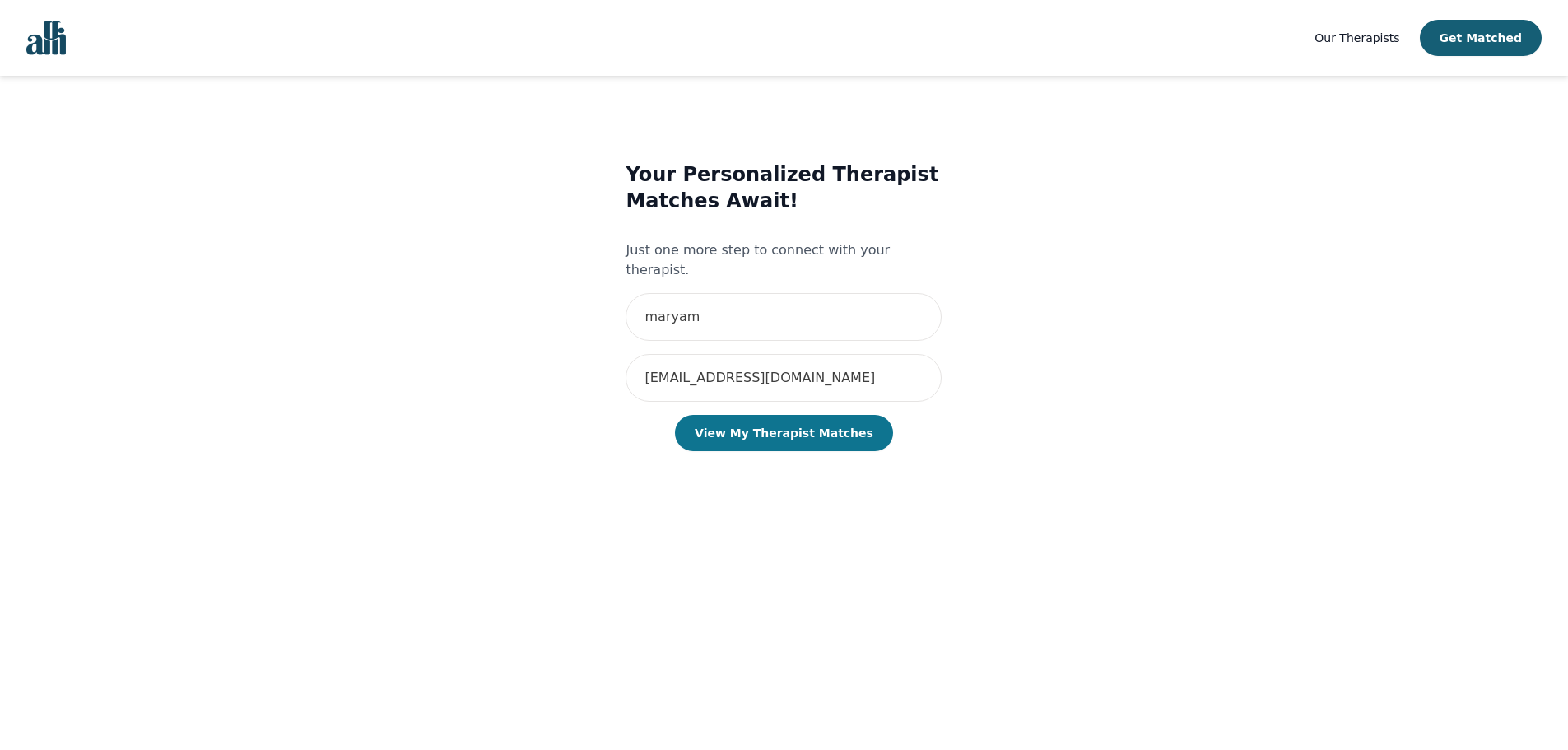
click at [796, 415] on button "View My Therapist Matches" at bounding box center [784, 432] width 218 height 36
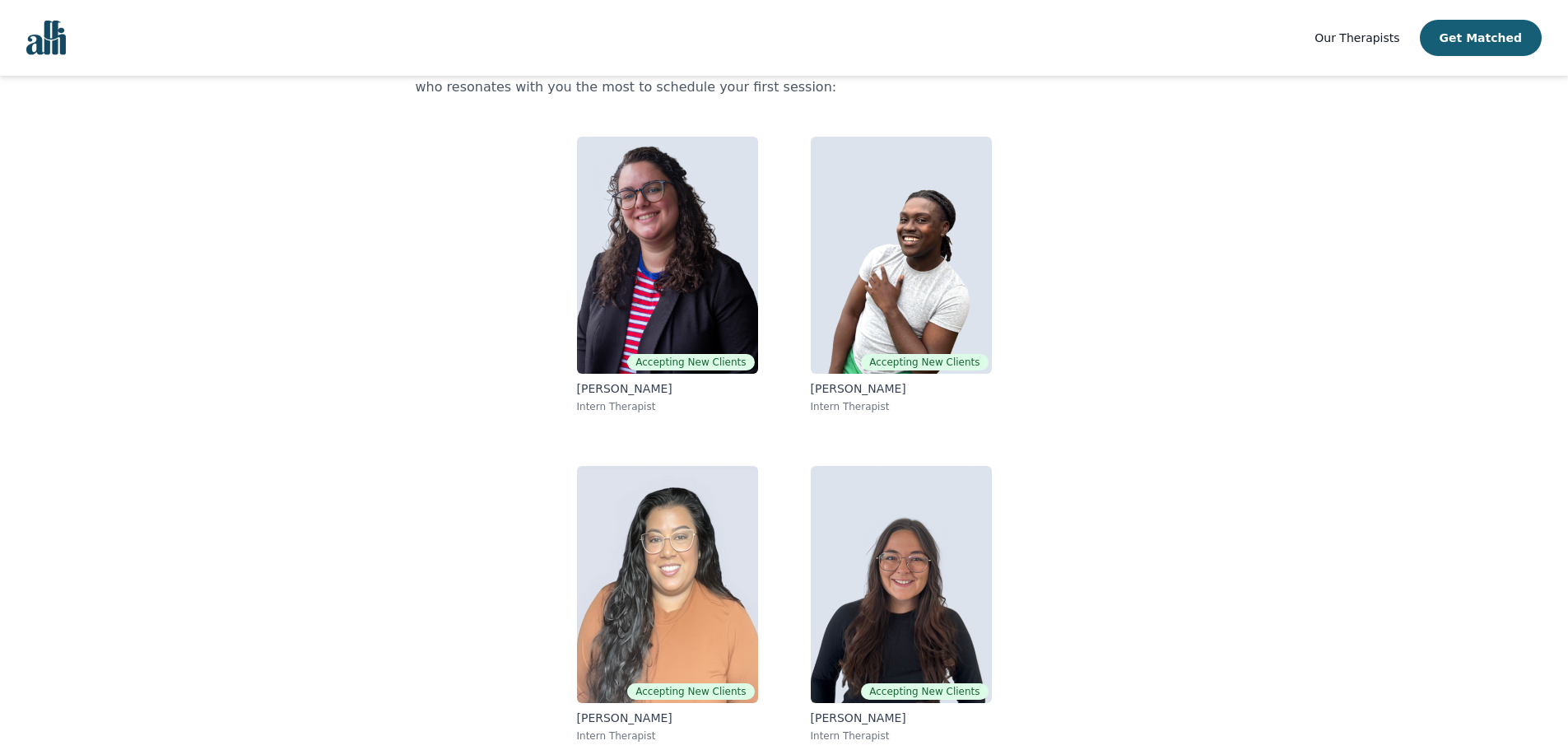
scroll to position [110, 0]
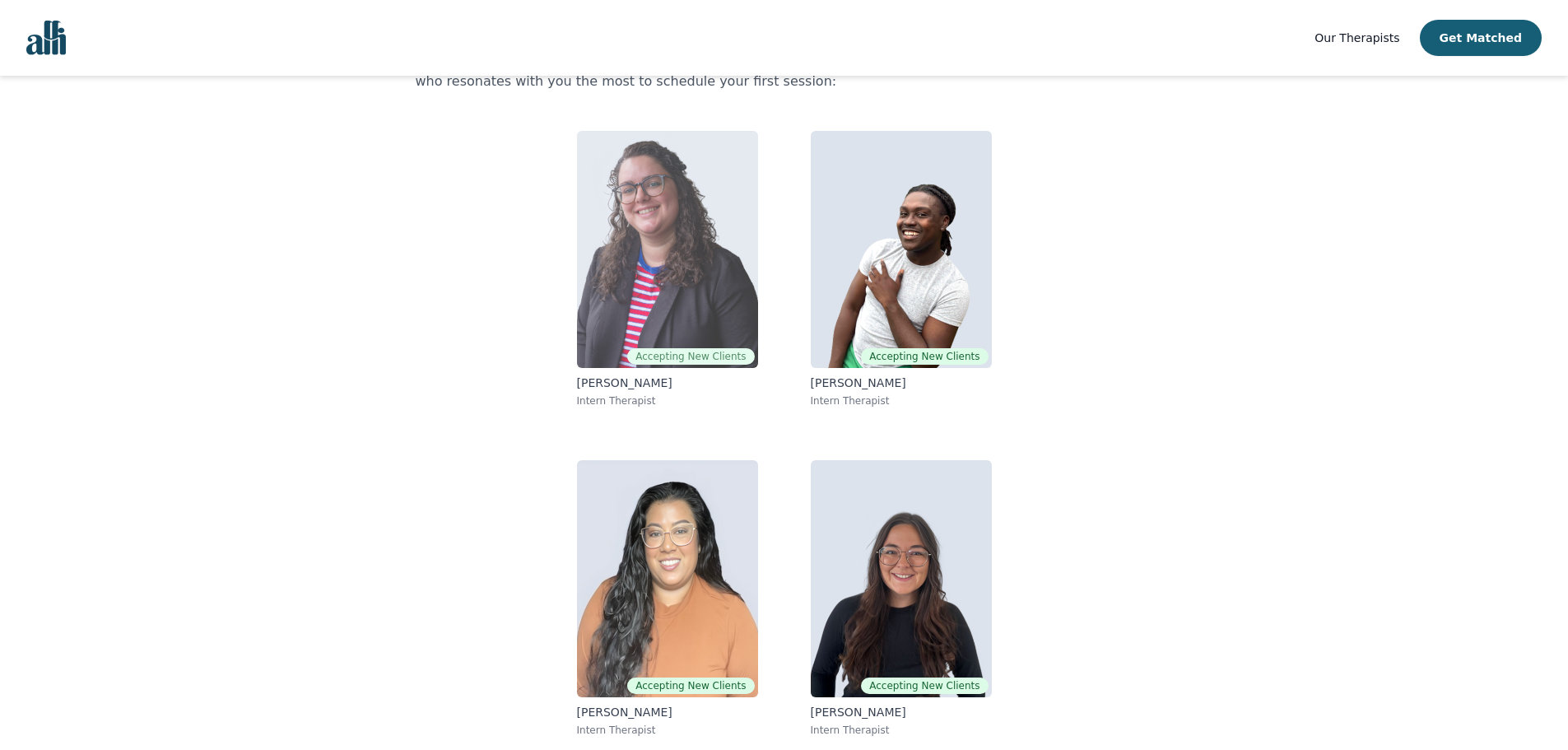
click at [690, 279] on img at bounding box center [667, 249] width 181 height 237
